Goal: Information Seeking & Learning: Understand process/instructions

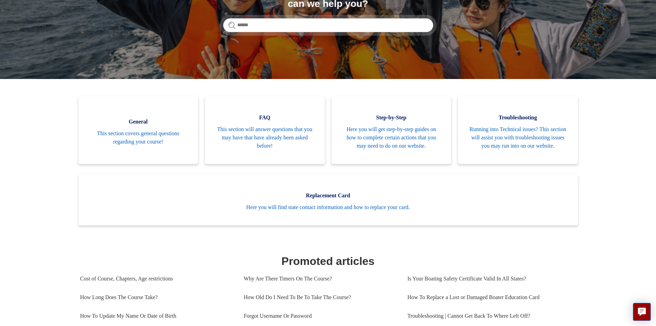
scroll to position [69, 0]
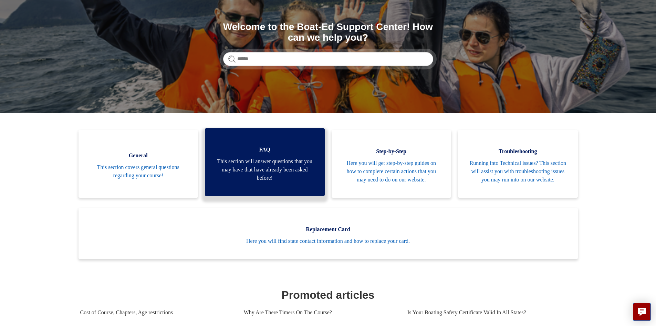
click at [252, 178] on span "This section will answer questions that you may have that have already been ask…" at bounding box center [264, 169] width 99 height 25
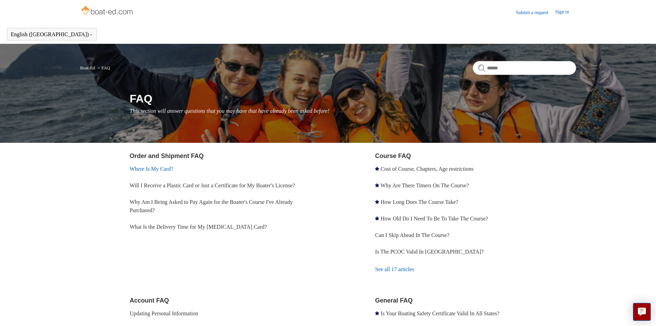
click at [162, 169] on link "Where Is My Card?" at bounding box center [152, 169] width 44 height 6
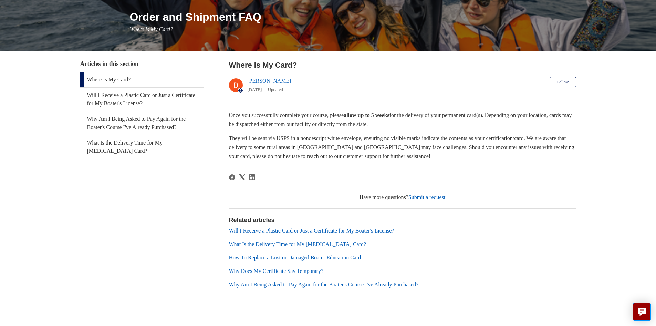
scroll to position [93, 0]
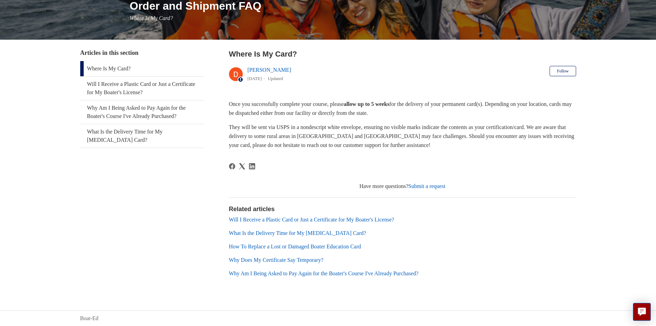
click at [278, 260] on link "Why Does My Certificate Say Temporary?" at bounding box center [276, 260] width 95 height 6
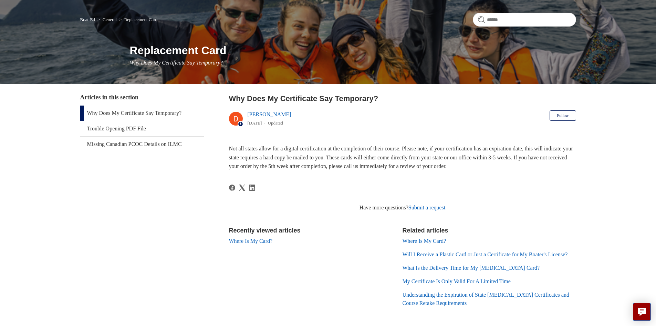
scroll to position [86, 0]
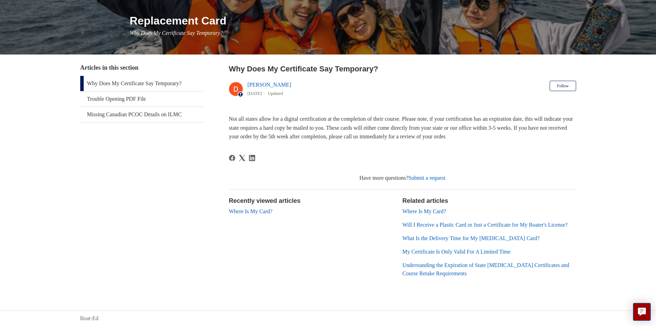
click at [427, 252] on link "My Certificate Is Only Valid For A Limited Time" at bounding box center [457, 251] width 108 height 6
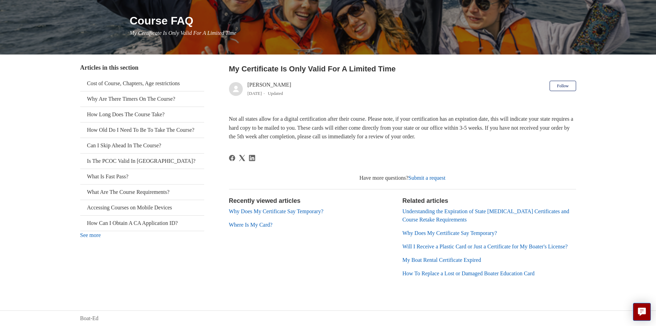
scroll to position [86, 0]
click at [509, 208] on link "Understanding the Expiration of State Boating Certificates and Course Retake Re…" at bounding box center [486, 215] width 167 height 14
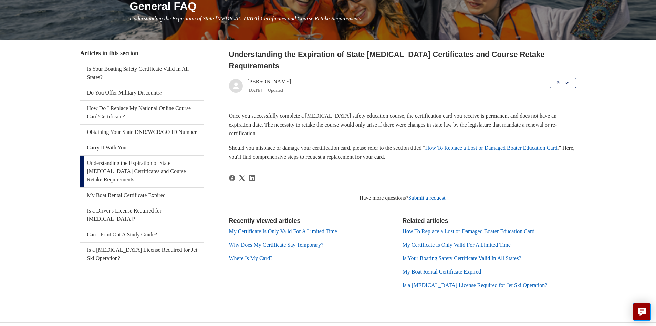
scroll to position [93, 0]
click at [492, 144] on link "How To Replace a Lost or Damaged Boater Education Card" at bounding box center [491, 147] width 132 height 6
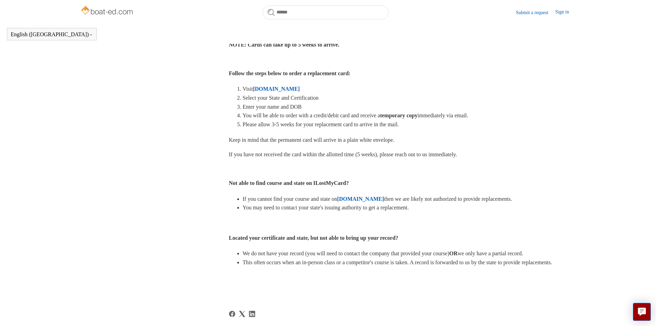
scroll to position [168, 0]
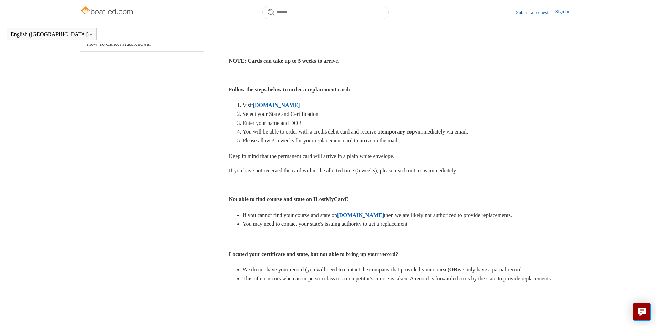
click at [278, 104] on strong "[DOMAIN_NAME]" at bounding box center [276, 105] width 47 height 6
